Goal: Find specific page/section: Find specific page/section

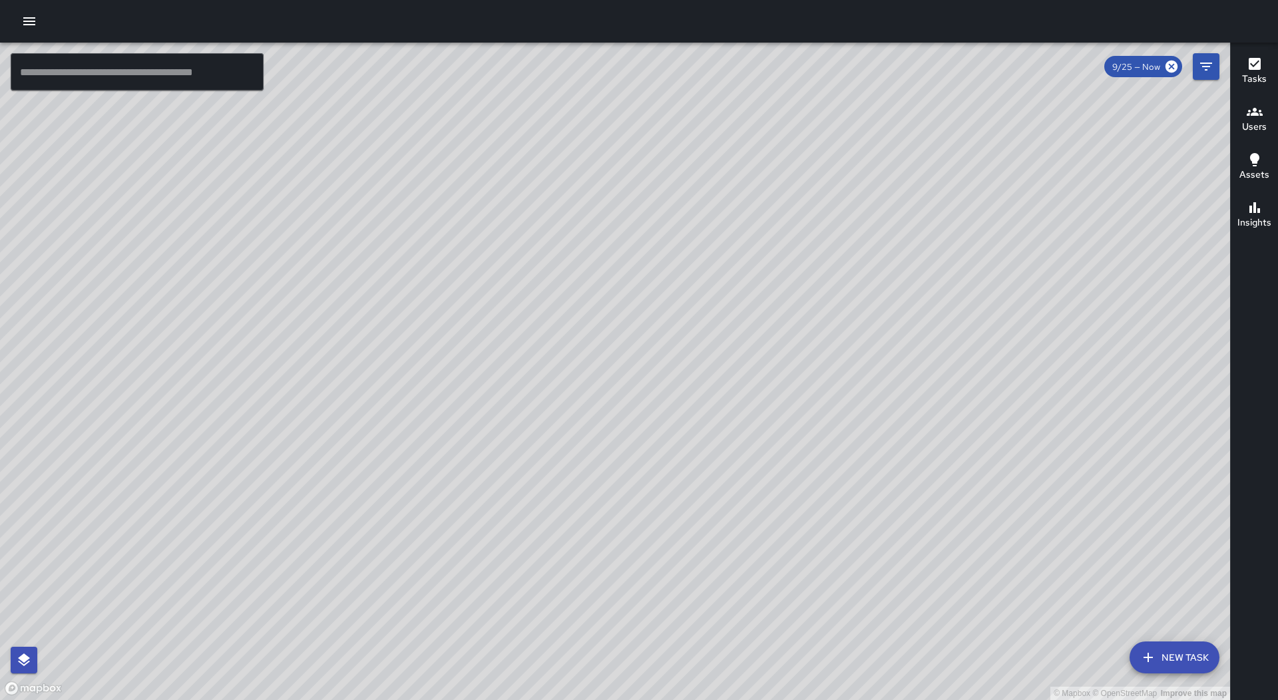
click at [16, 8] on button "button" at bounding box center [29, 21] width 27 height 27
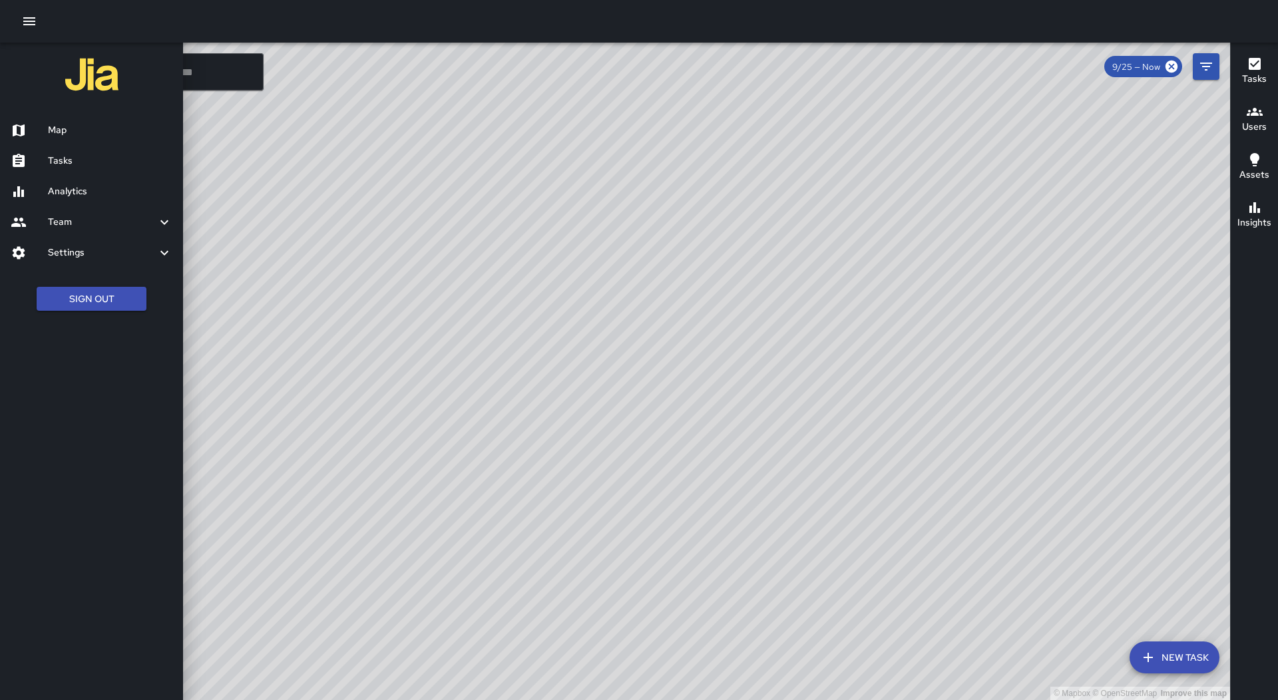
click at [310, 298] on div at bounding box center [639, 350] width 1278 height 700
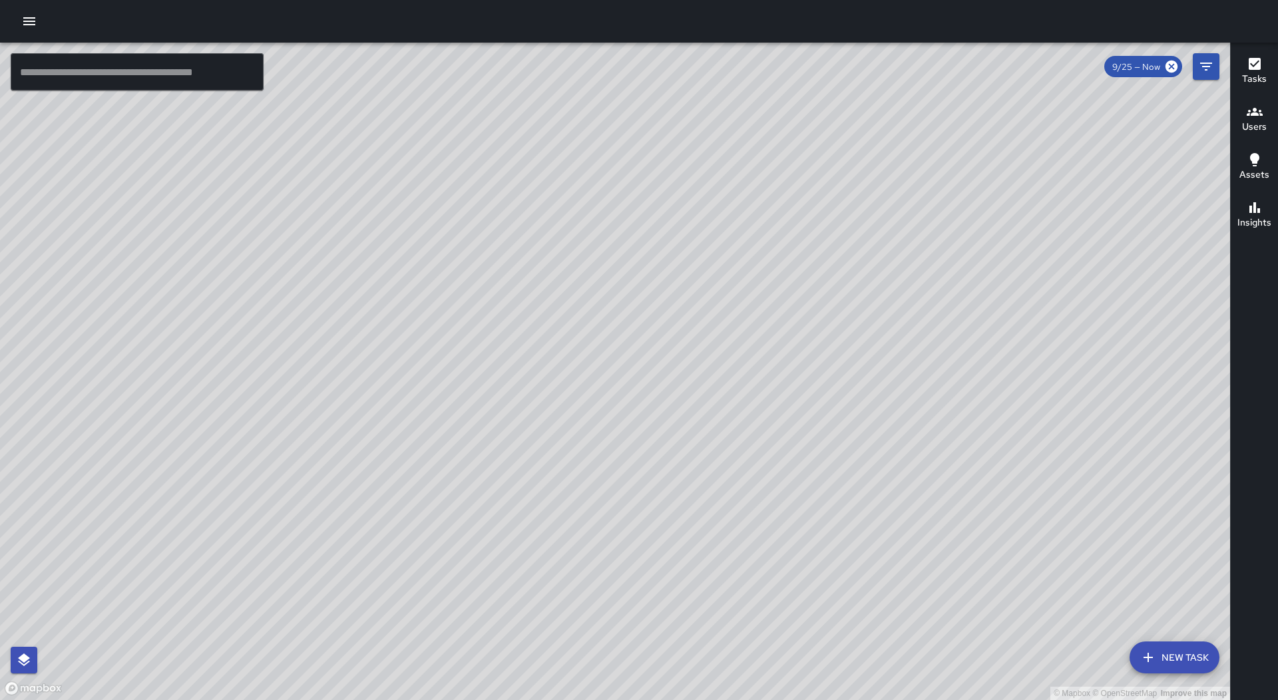
click at [27, 31] on button "button" at bounding box center [29, 21] width 27 height 27
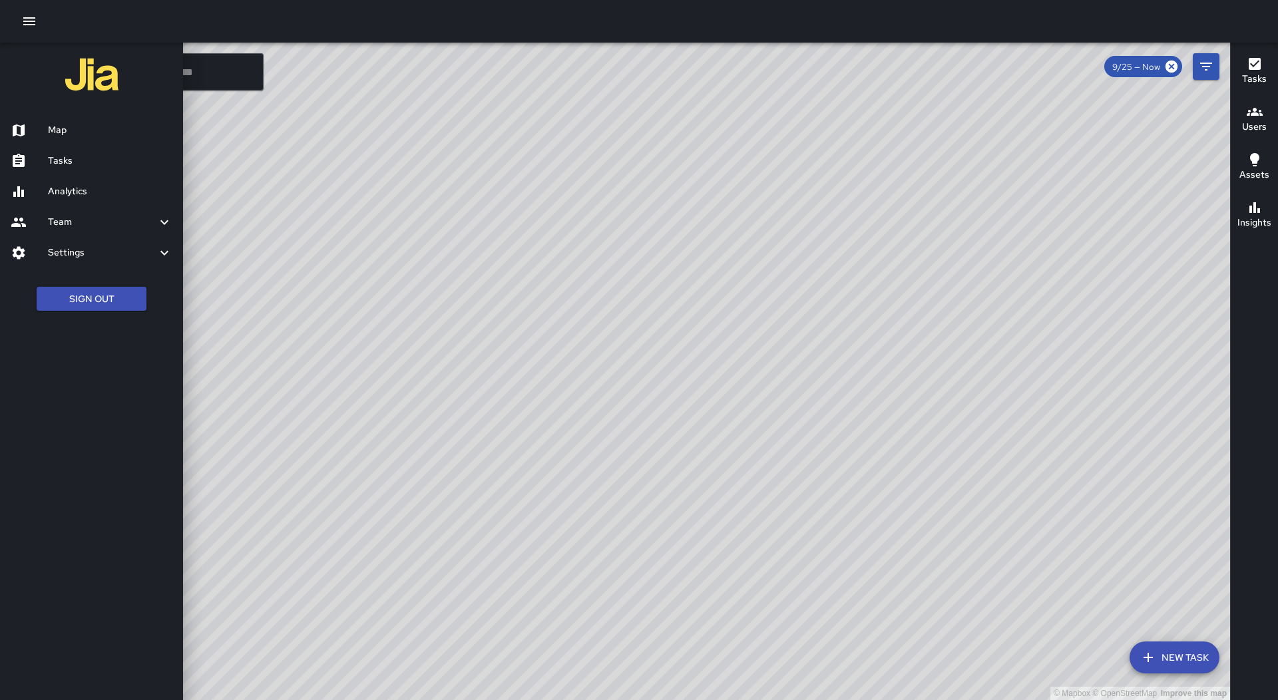
click at [75, 162] on h6 "Tasks" at bounding box center [110, 161] width 124 height 15
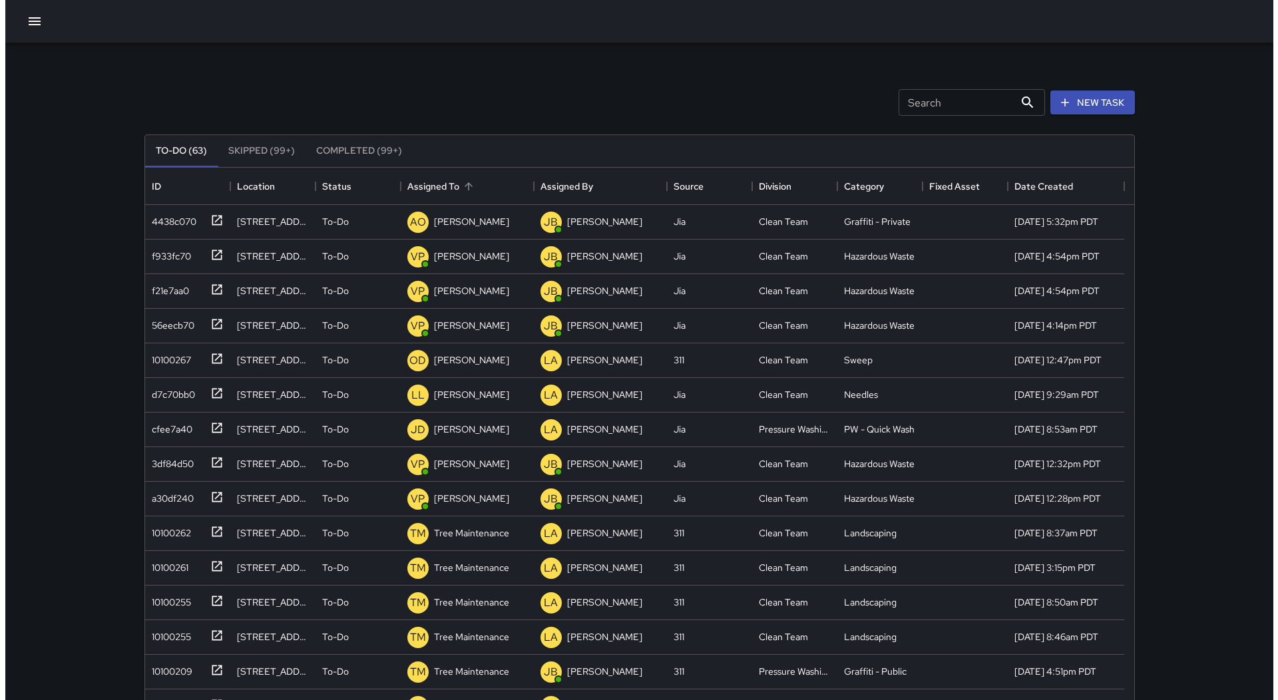
scroll to position [554, 979]
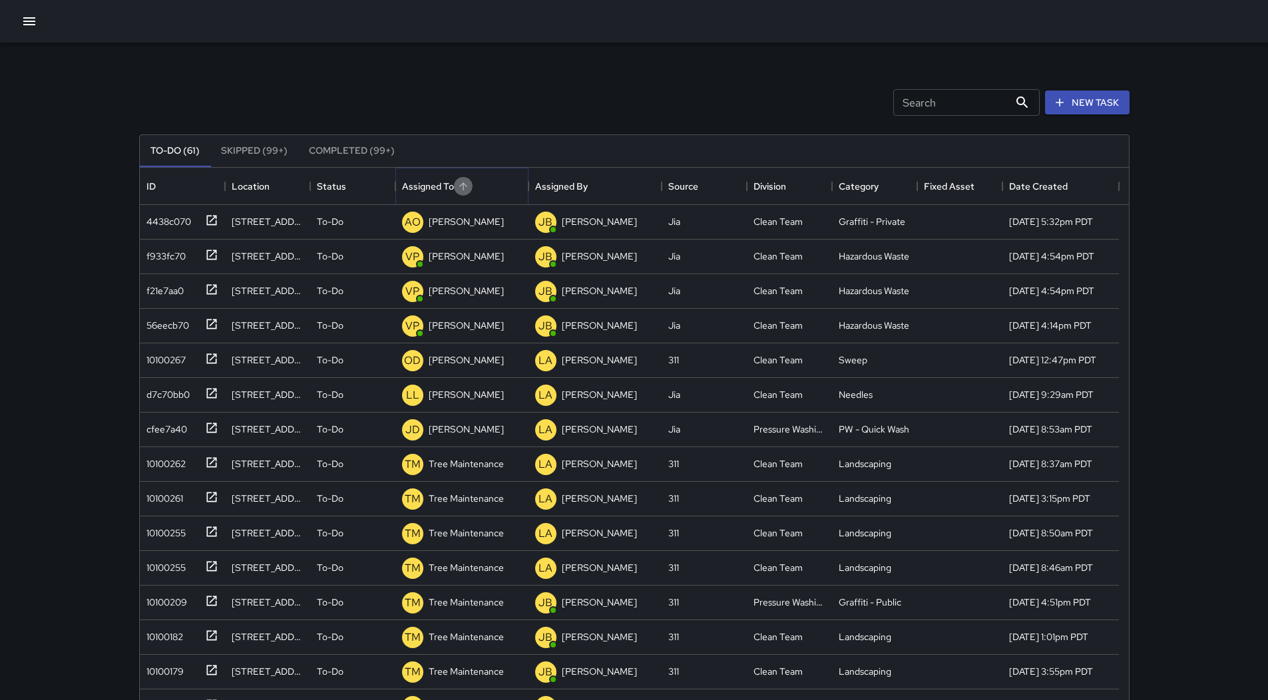
click at [455, 182] on button "Sort" at bounding box center [463, 186] width 19 height 19
click at [25, 22] on icon "button" at bounding box center [29, 21] width 12 height 8
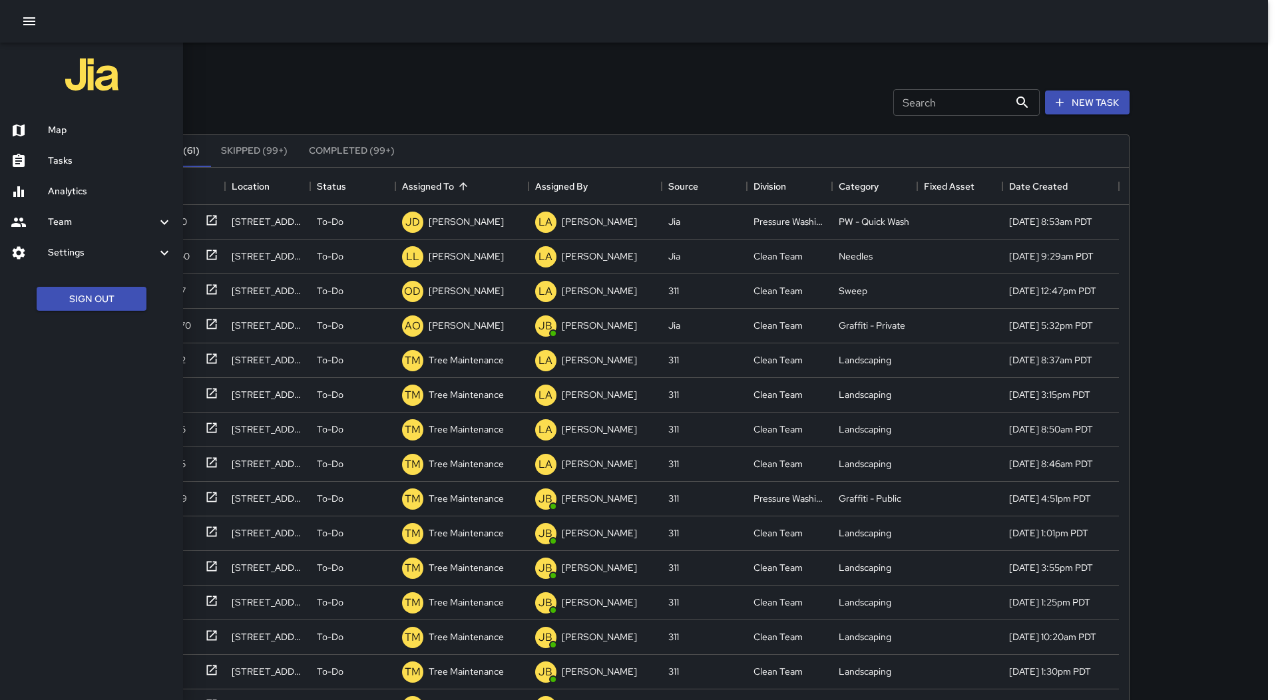
click at [69, 132] on h6 "Map" at bounding box center [110, 130] width 124 height 15
